Goal: Task Accomplishment & Management: Manage account settings

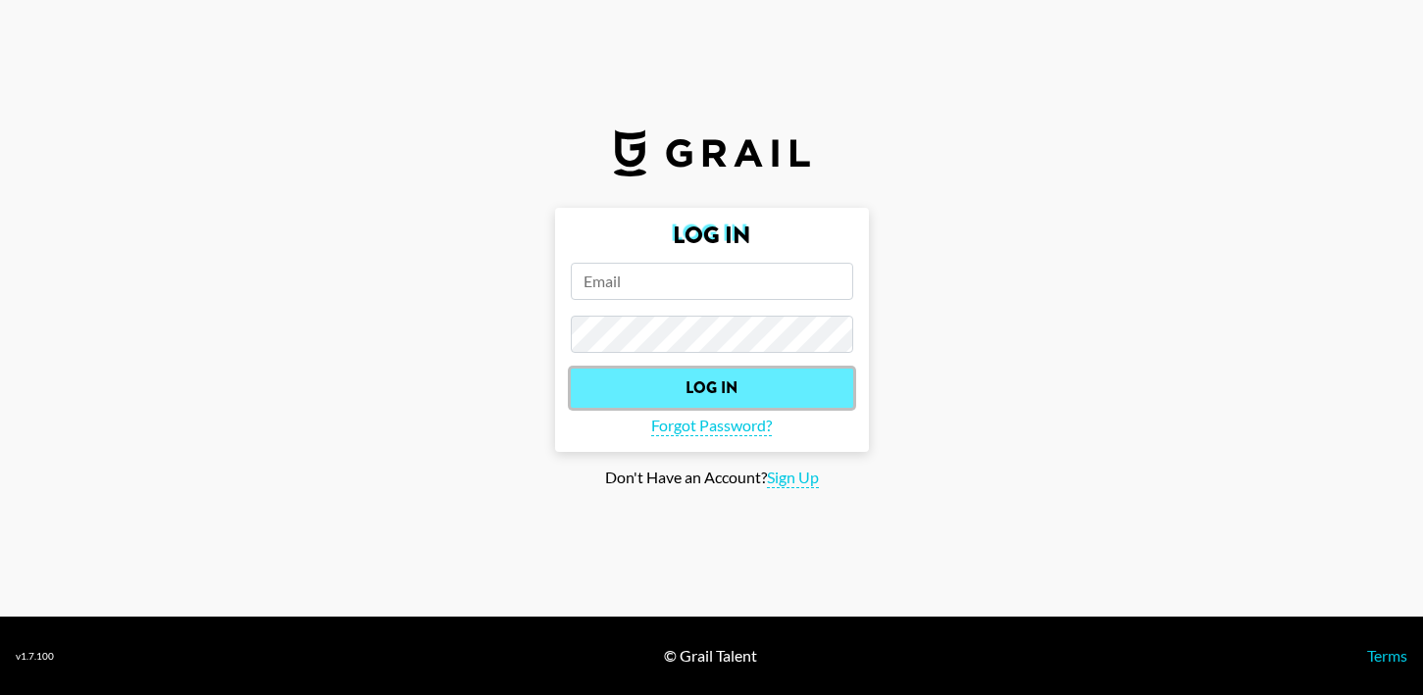
click at [745, 394] on input "Log In" at bounding box center [712, 388] width 282 height 39
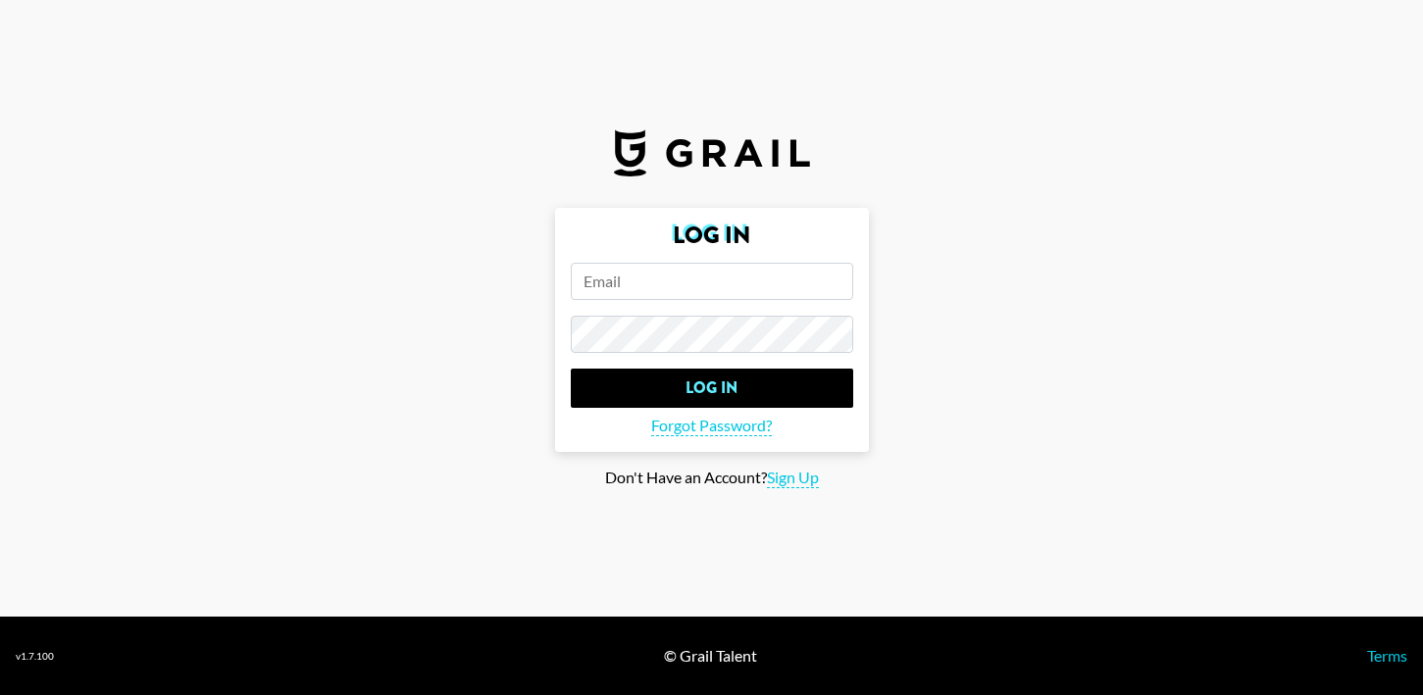
click at [683, 291] on input "email" at bounding box center [712, 281] width 282 height 37
paste input "$436"
type input "$436"
click at [748, 427] on span "Forgot Password?" at bounding box center [711, 426] width 121 height 21
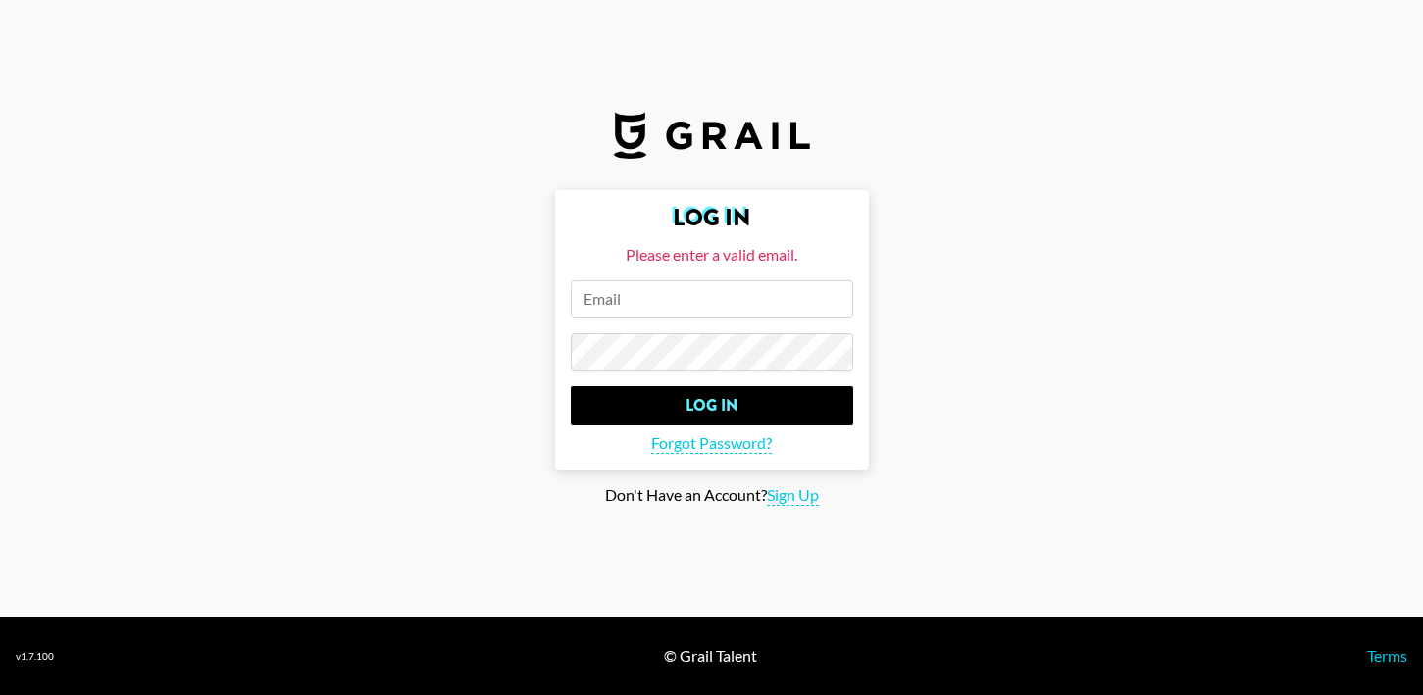
click at [616, 284] on input "email" at bounding box center [712, 298] width 282 height 37
paste input "[PERSON_NAME][EMAIL_ADDRESS][PERSON_NAME][DOMAIN_NAME]"
type input "[PERSON_NAME][EMAIL_ADDRESS][PERSON_NAME][DOMAIN_NAME]"
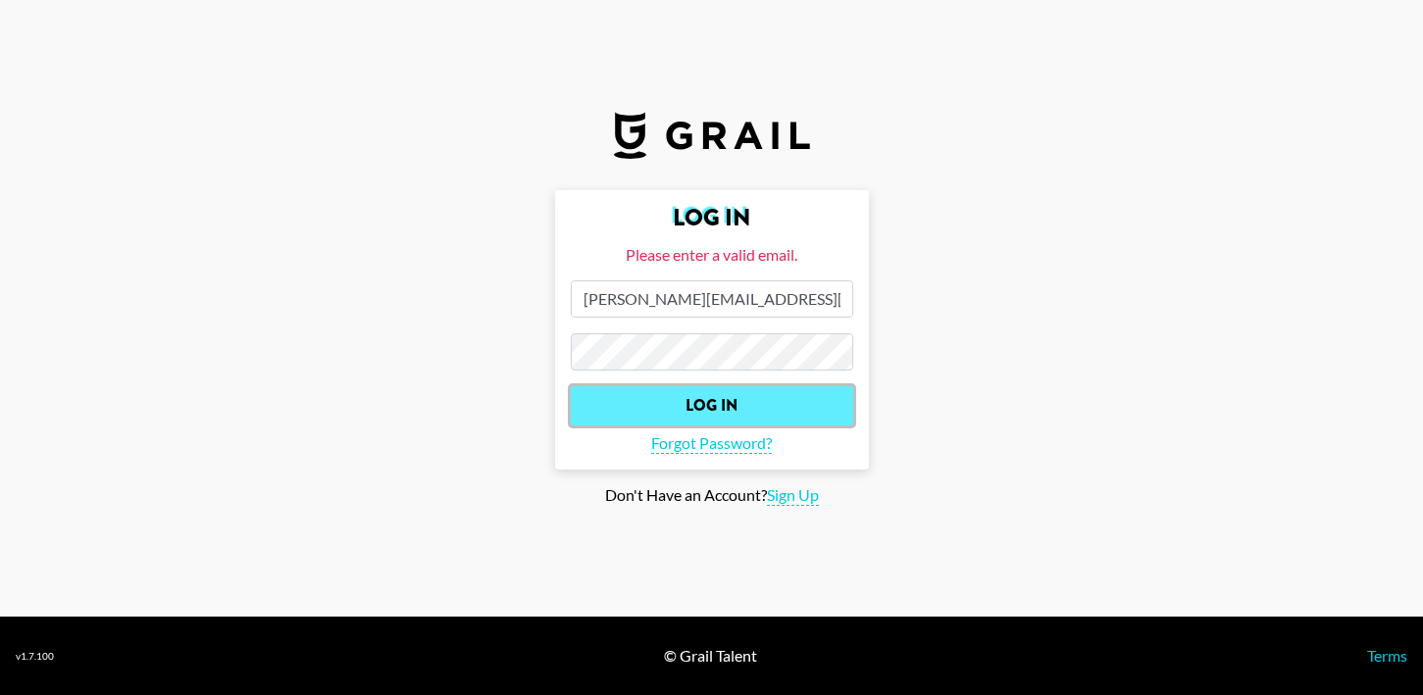
click at [629, 413] on input "Log In" at bounding box center [712, 405] width 282 height 39
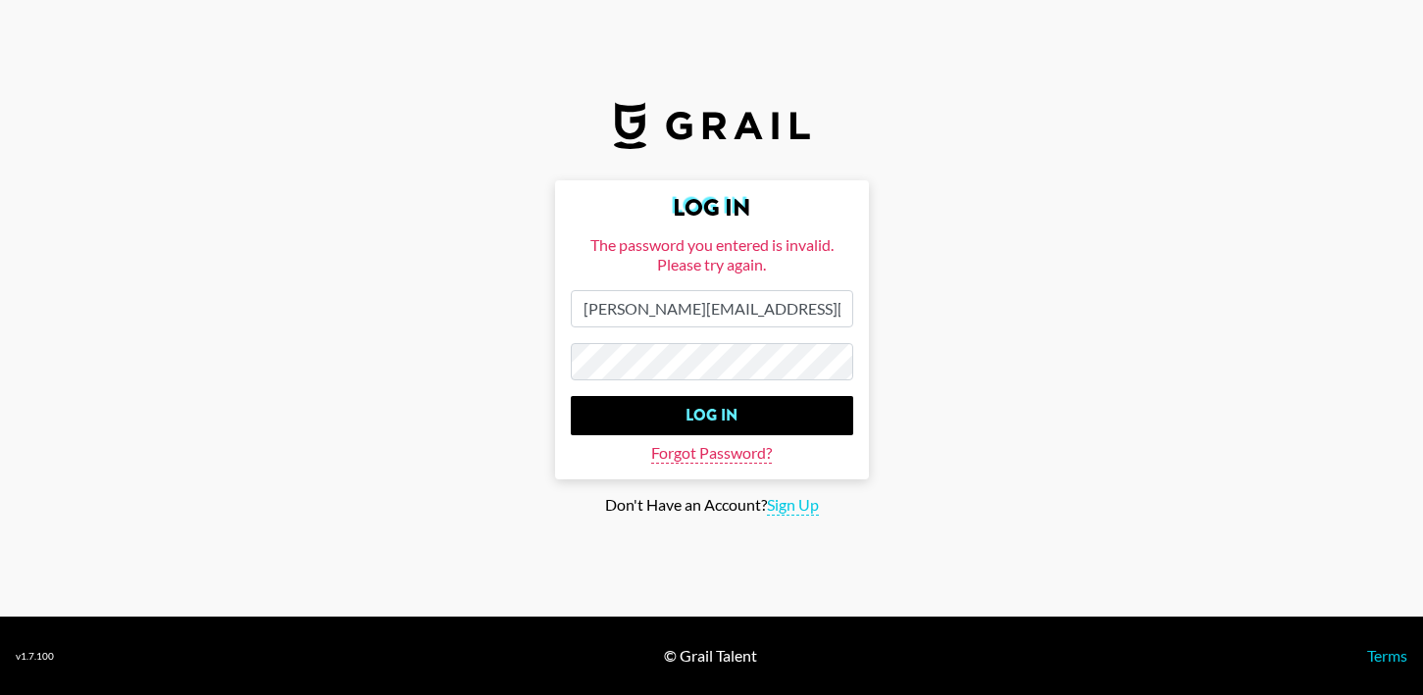
click at [670, 445] on span "Forgot Password?" at bounding box center [711, 453] width 121 height 21
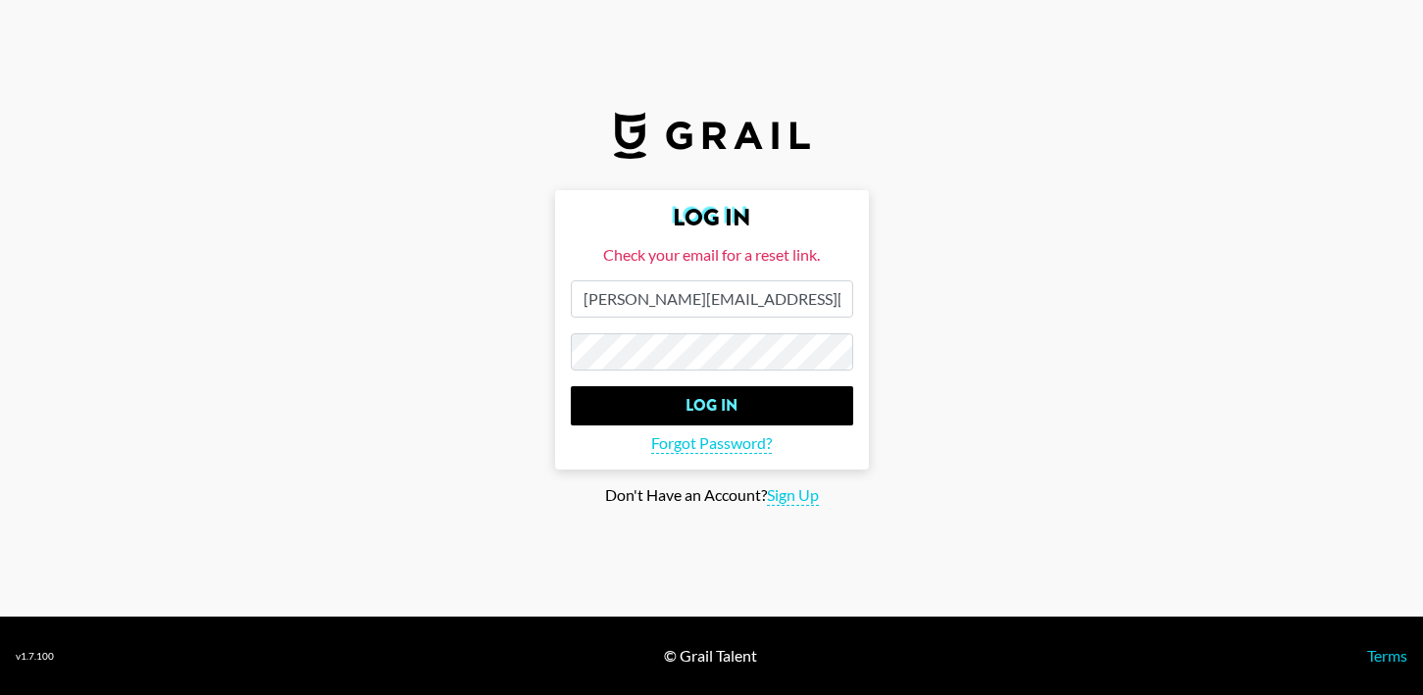
click at [571, 386] on input "Log In" at bounding box center [712, 405] width 282 height 39
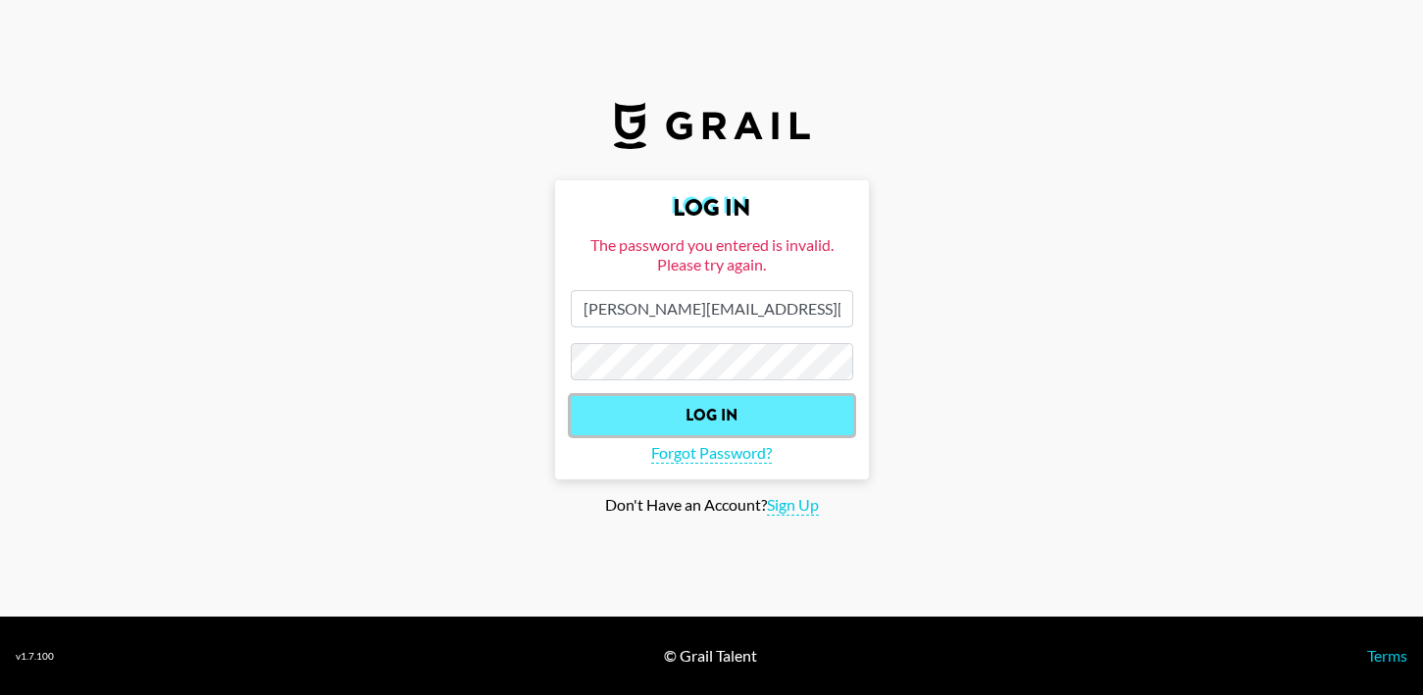
click at [652, 413] on input "Log In" at bounding box center [712, 415] width 282 height 39
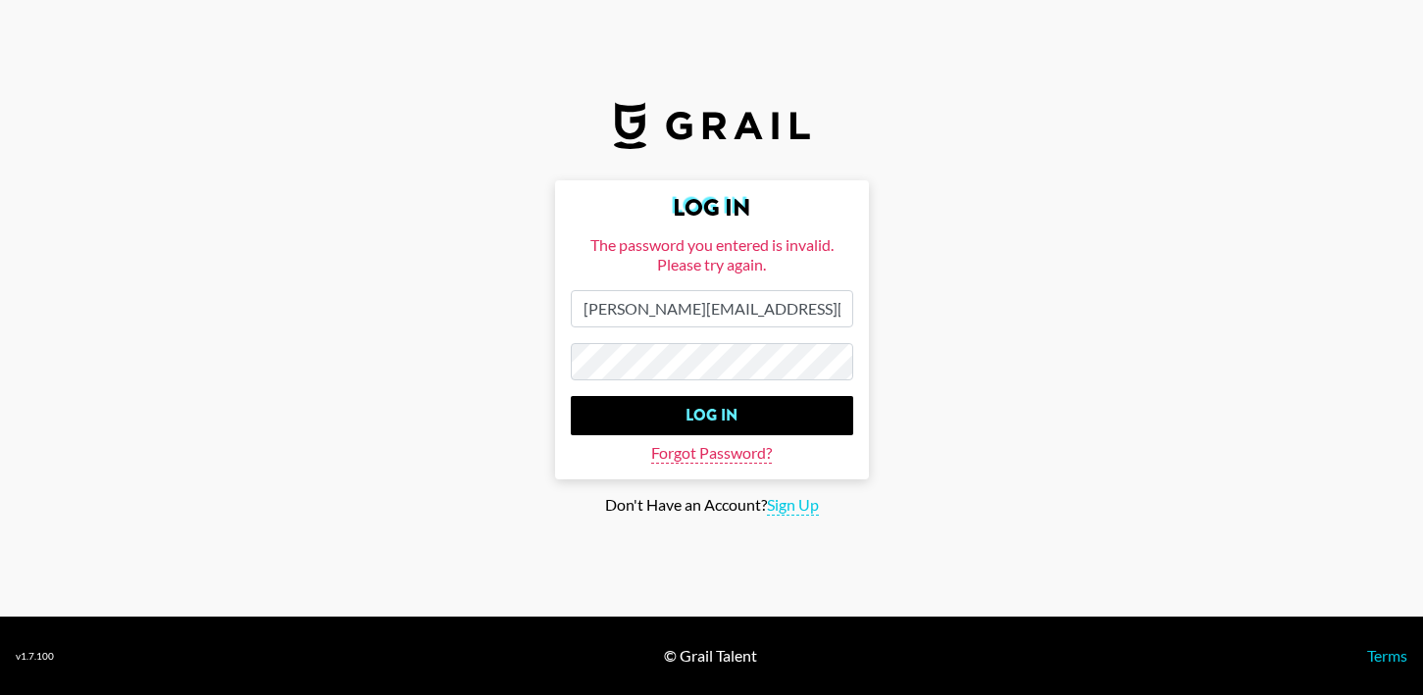
click at [670, 451] on span "Forgot Password?" at bounding box center [711, 453] width 121 height 21
